Goal: Find contact information: Find contact information

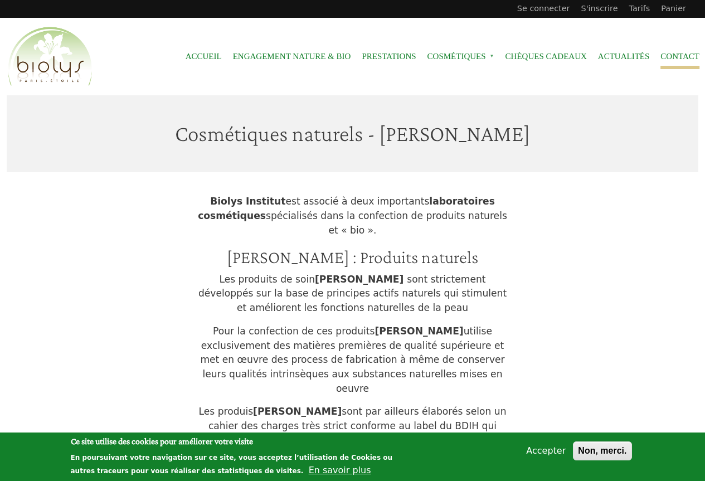
click at [667, 55] on link "Contact" at bounding box center [680, 56] width 39 height 25
click at [583, 252] on div "Biolys Institut est associé à deux importants laboratoires cosmétiques spéciali…" at bounding box center [353, 333] width 692 height 310
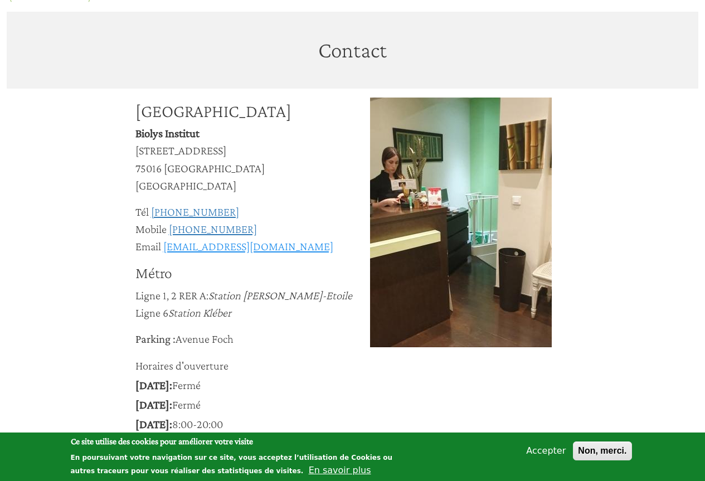
scroll to position [112, 0]
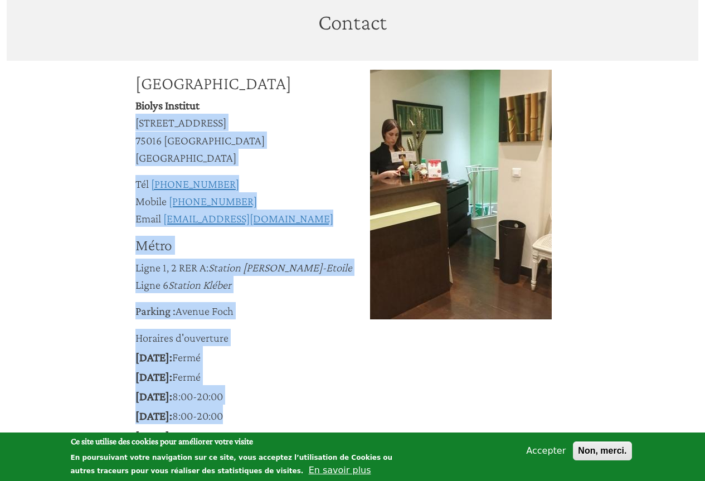
drag, startPoint x: 135, startPoint y: 121, endPoint x: 256, endPoint y: 410, distance: 313.2
click at [256, 410] on div "[GEOGRAPHIC_DATA][STREET_ADDRESS] Tél [PHONE_NUMBER] Mobile [PHONE_NUMBER] Emai…" at bounding box center [253, 277] width 235 height 414
click at [317, 178] on div "Tél [PHONE_NUMBER]" at bounding box center [253, 183] width 235 height 17
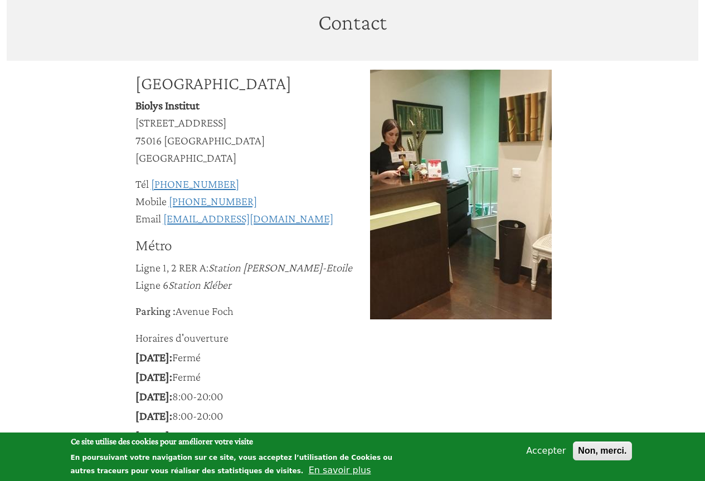
drag, startPoint x: 137, startPoint y: 124, endPoint x: 258, endPoint y: 312, distance: 223.5
click at [258, 312] on div "[GEOGRAPHIC_DATA][STREET_ADDRESS] Tél [PHONE_NUMBER] Mobile [PHONE_NUMBER] Emai…" at bounding box center [253, 277] width 235 height 414
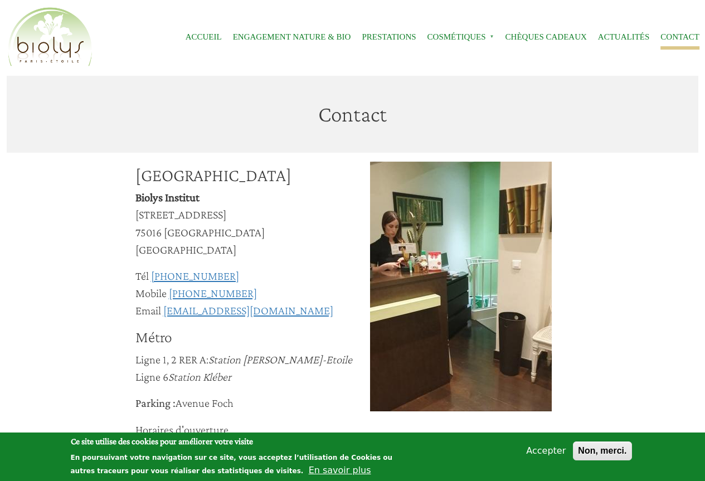
scroll to position [0, 0]
